Goal: Information Seeking & Learning: Understand process/instructions

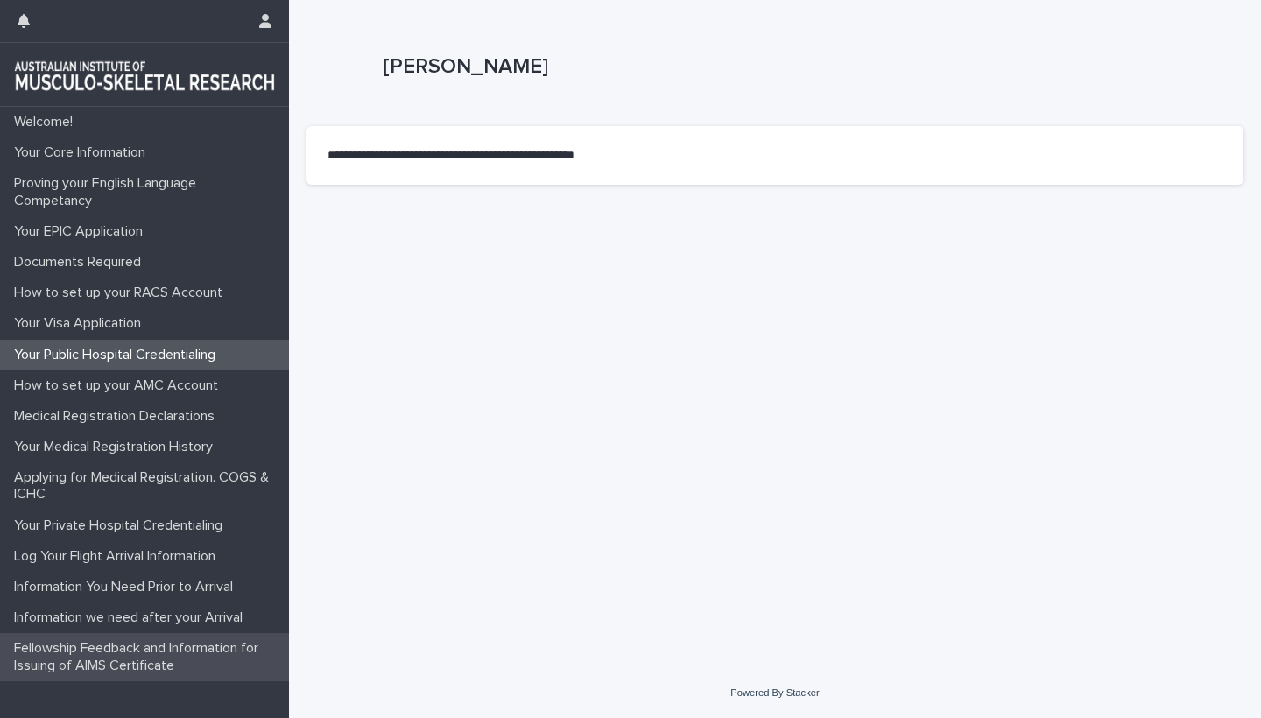
click at [131, 652] on p "Fellowship Feedback and Information for Issuing of AIMS Certificate" at bounding box center [148, 656] width 282 height 33
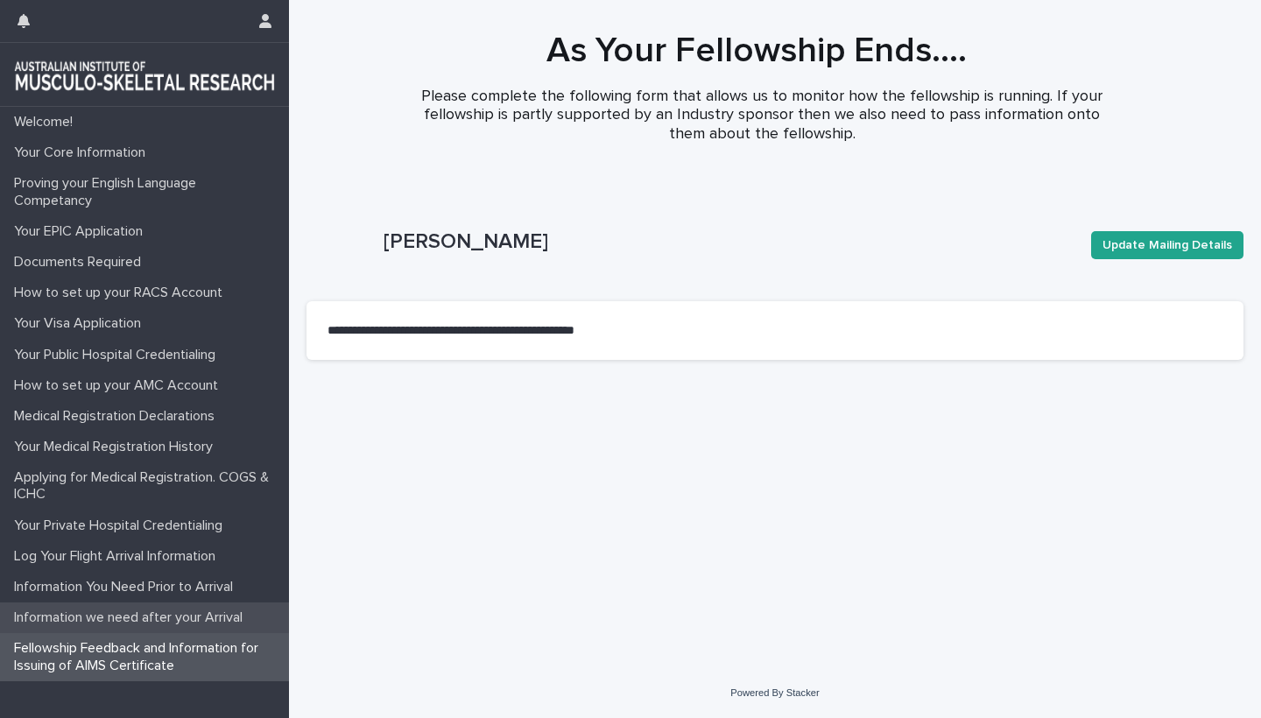
click at [145, 618] on p "Information we need after your Arrival" at bounding box center [132, 618] width 250 height 17
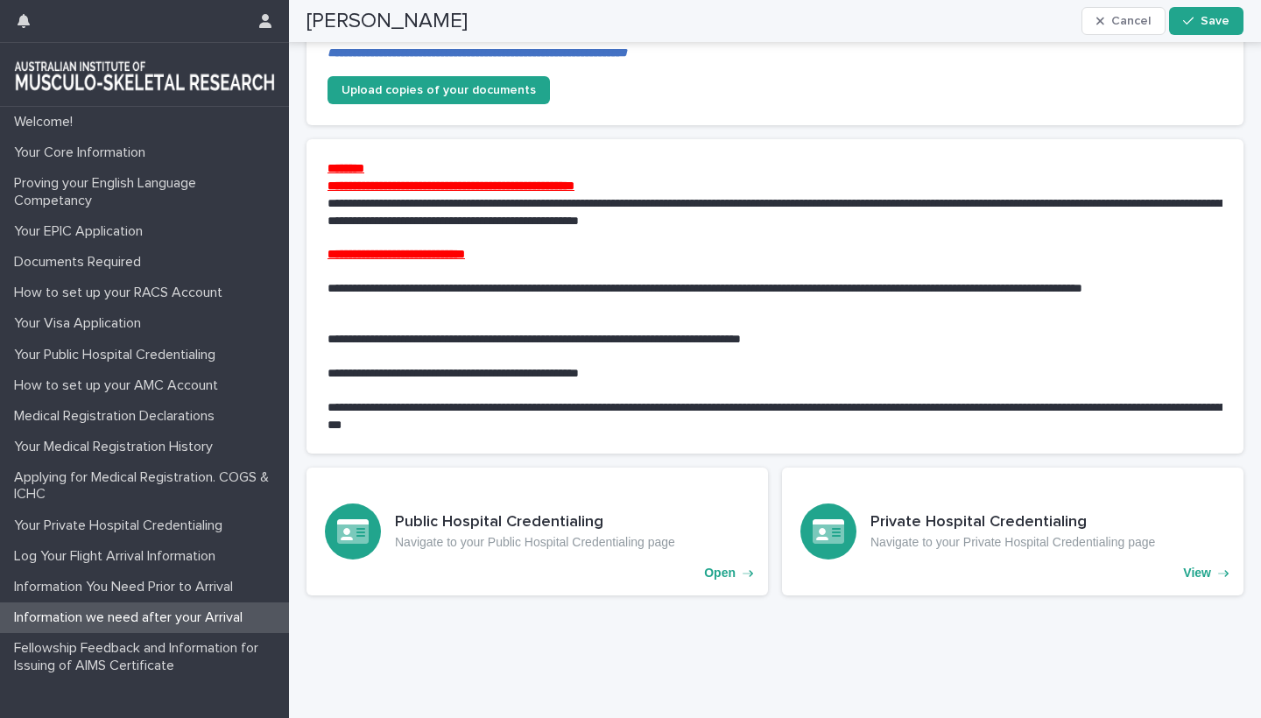
scroll to position [1393, 0]
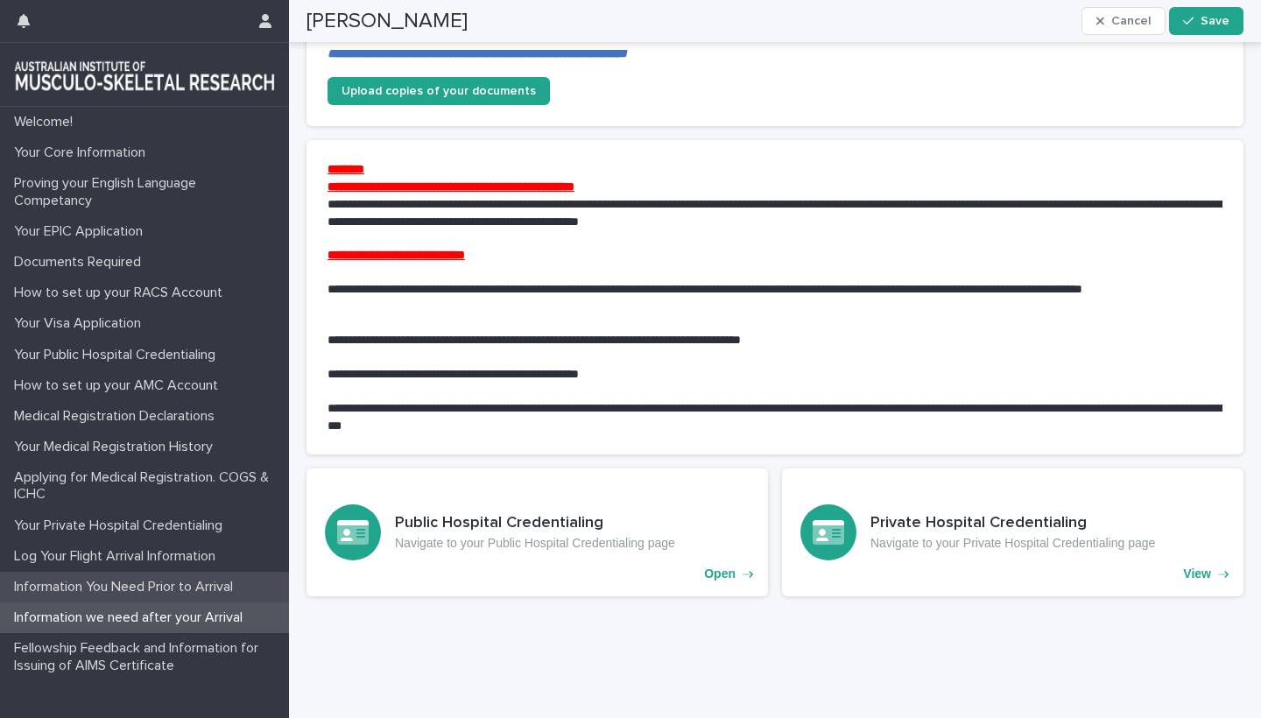
click at [132, 572] on div "Information You Need Prior to Arrival" at bounding box center [144, 587] width 289 height 31
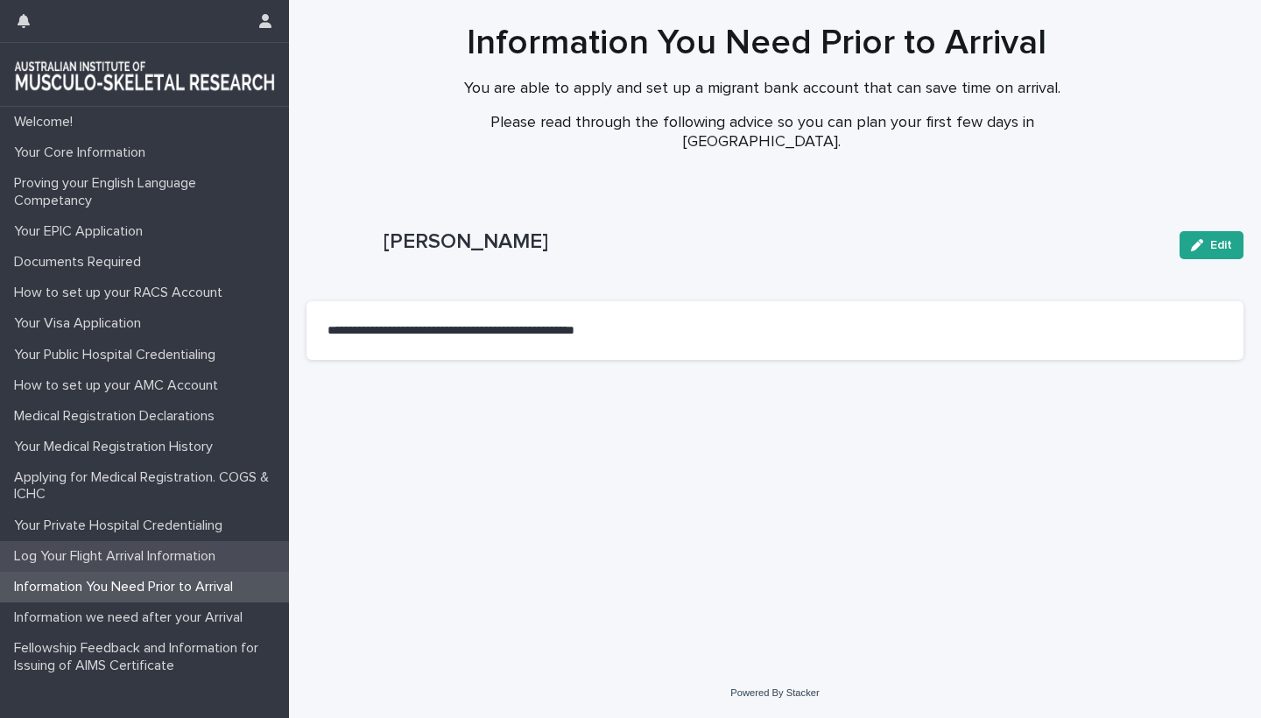
click at [143, 555] on p "Log Your Flight Arrival Information" at bounding box center [118, 556] width 223 height 17
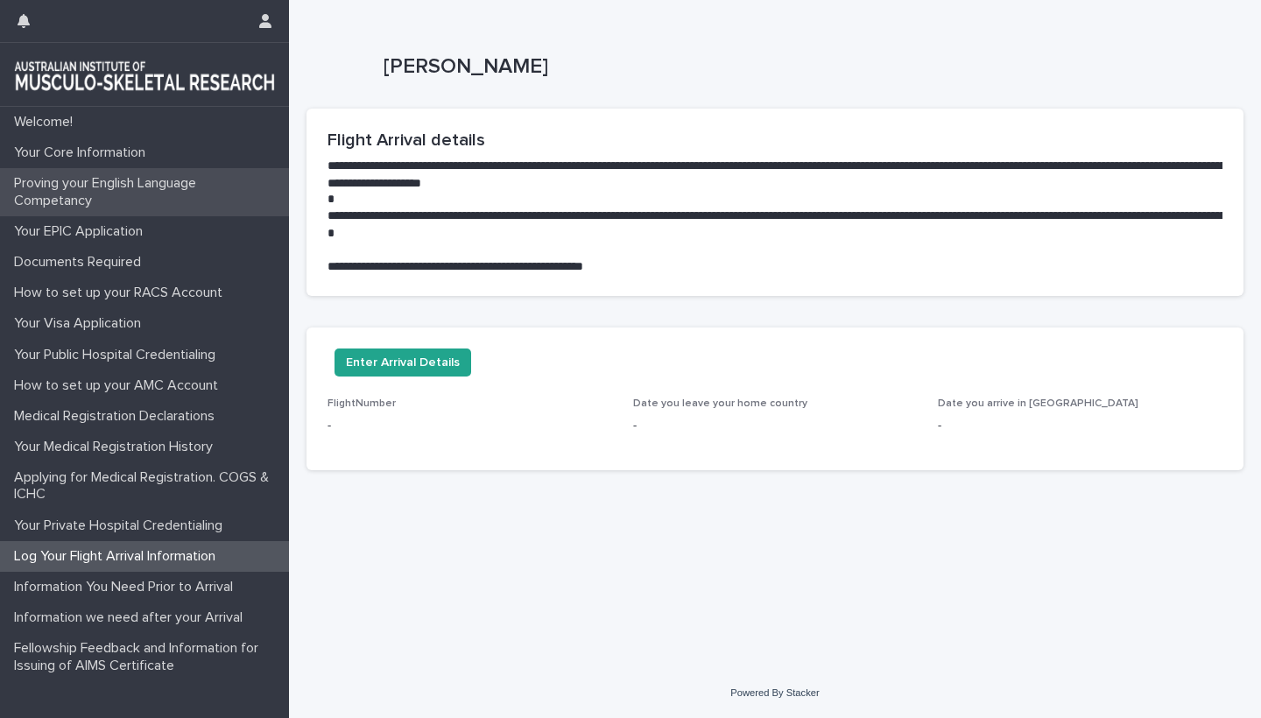
click at [86, 185] on p "Proving your English Language Competancy" at bounding box center [148, 191] width 282 height 33
